Goal: Browse casually: Explore the website without a specific task or goal

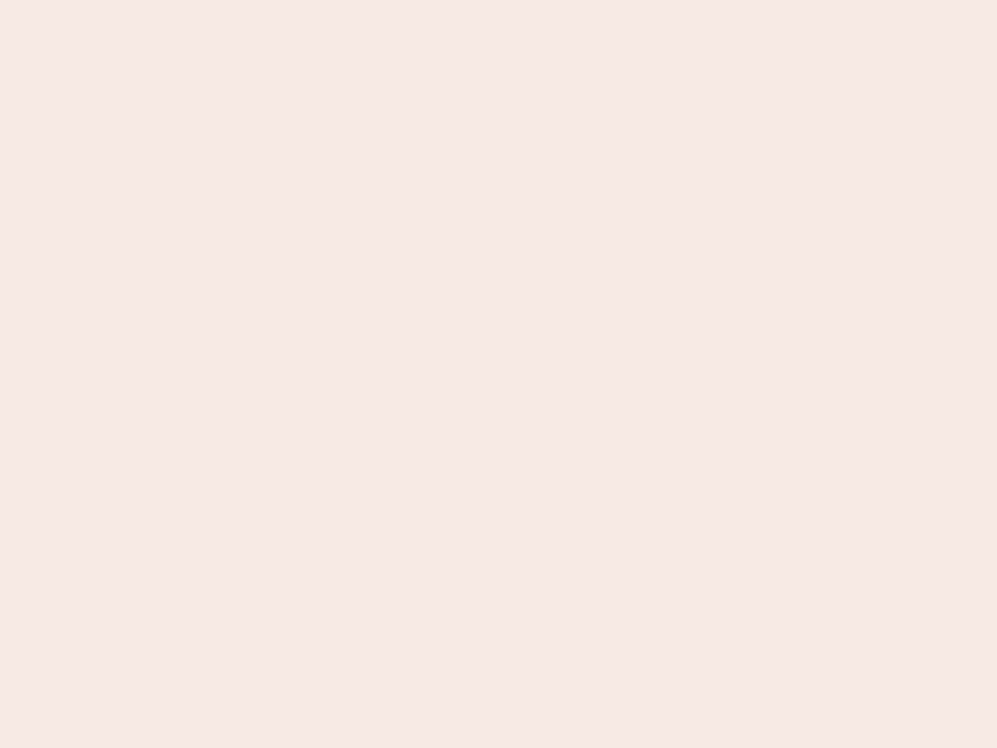
click at [498, 374] on nb-app "Almost there Thank you for registering for Newbook. Your account is under revie…" at bounding box center [498, 374] width 997 height 748
click at [498, 0] on nb-app "Almost there Thank you for registering for Newbook. Your account is under revie…" at bounding box center [498, 374] width 997 height 748
click at [533, 0] on nb-app "Almost there Thank you for registering for Newbook. Your account is under revie…" at bounding box center [498, 374] width 997 height 748
click at [498, 374] on nb-app "Almost there Thank you for registering for Newbook. Your account is under revie…" at bounding box center [498, 374] width 997 height 748
click at [498, 0] on nb-app "Almost there Thank you for registering for Newbook. Your account is under revie…" at bounding box center [498, 374] width 997 height 748
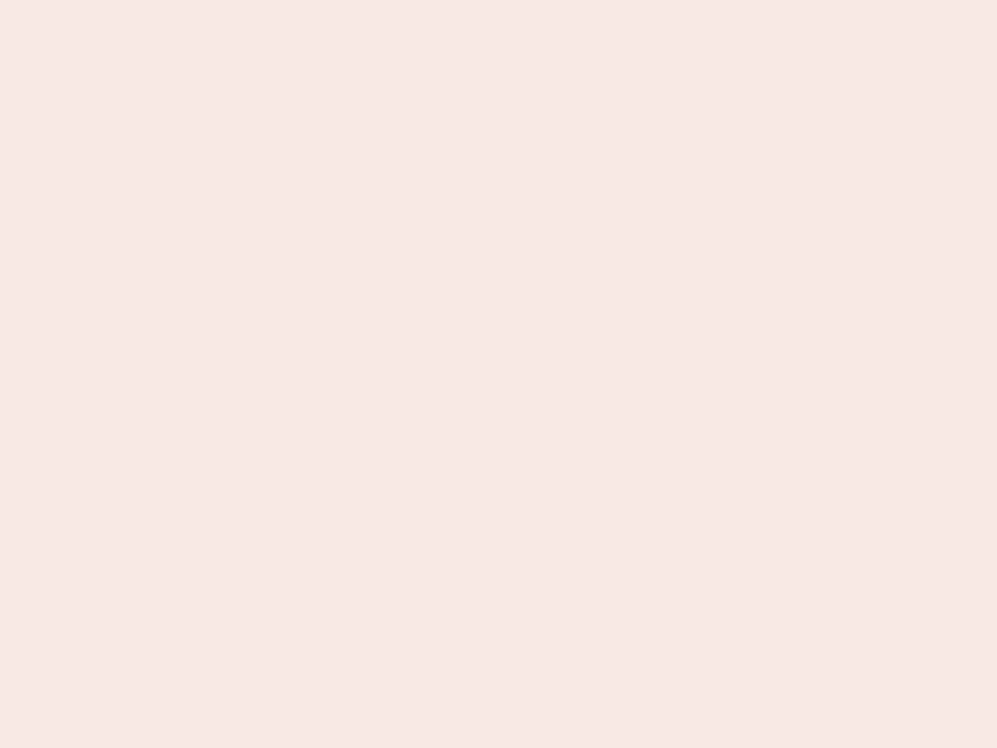
click at [348, 0] on nb-app "Almost there Thank you for registering for Newbook. Your account is under revie…" at bounding box center [498, 374] width 997 height 748
click at [498, 374] on nb-app "Almost there Thank you for registering for Newbook. Your account is under revie…" at bounding box center [498, 374] width 997 height 748
click at [498, 0] on nb-app "Almost there Thank you for registering for Newbook. Your account is under revie…" at bounding box center [498, 374] width 997 height 748
click at [348, 0] on nb-app "Almost there Thank you for registering for Newbook. Your account is under revie…" at bounding box center [498, 374] width 997 height 748
click at [498, 374] on nb-app "Almost there Thank you for registering for Newbook. Your account is under revie…" at bounding box center [498, 374] width 997 height 748
